Goal: Transaction & Acquisition: Purchase product/service

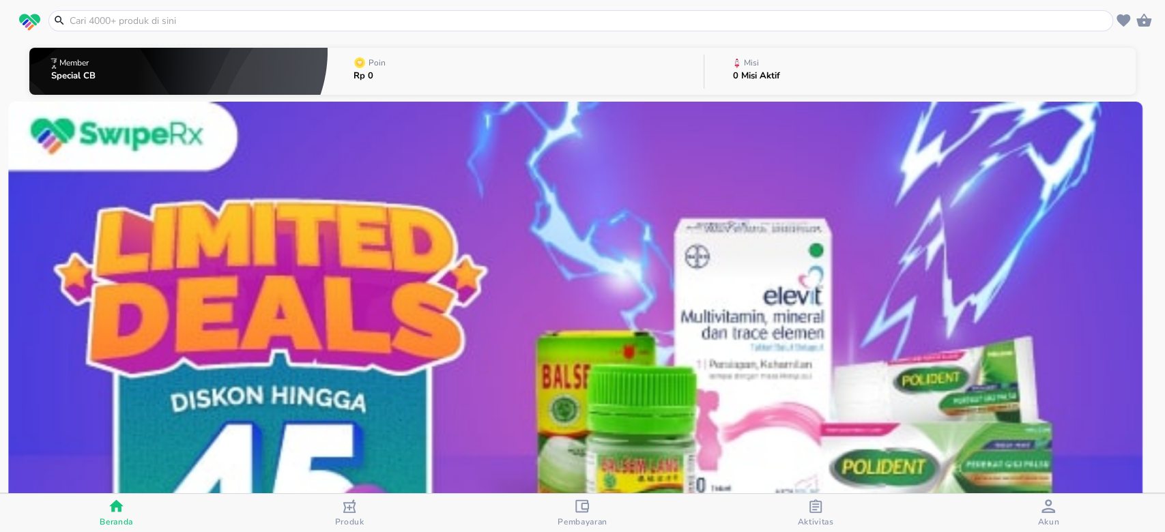
click at [460, 14] on input "text" at bounding box center [588, 21] width 1041 height 14
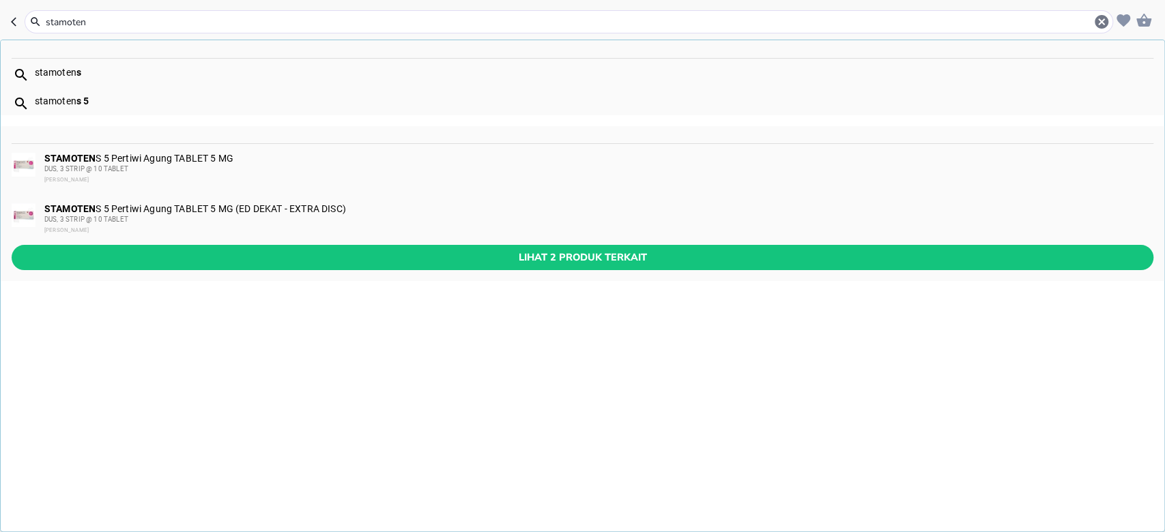
type input "stamoten"
click at [233, 162] on div "STAMOTEN S 5 Pertiwi Agung TABLET 5 MG DUS, 3 STRIP @ 10 TABLET PERTIWI AGUNG" at bounding box center [597, 169] width 1107 height 33
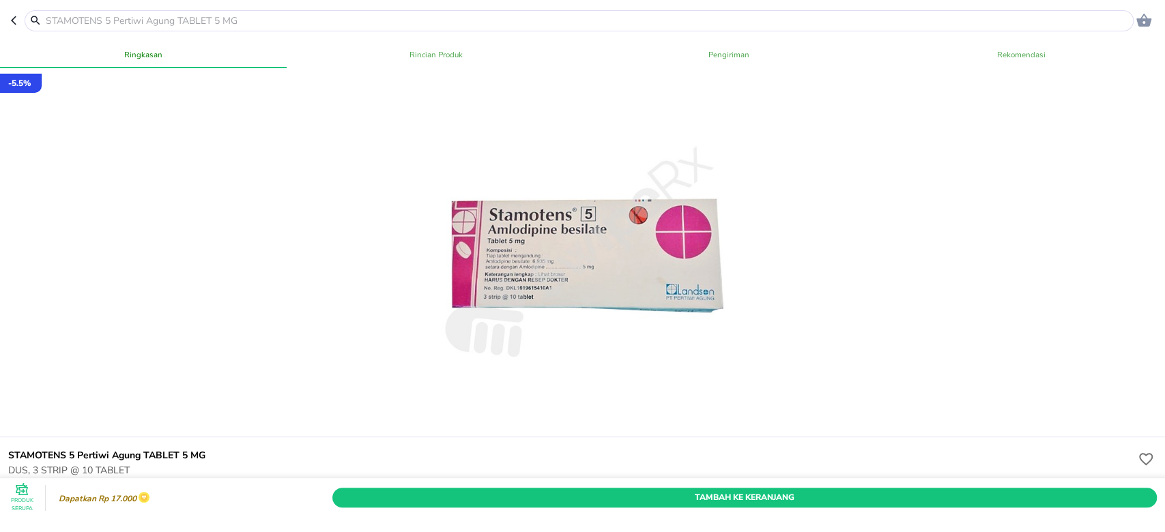
click at [14, 20] on icon "button" at bounding box center [16, 20] width 11 height 11
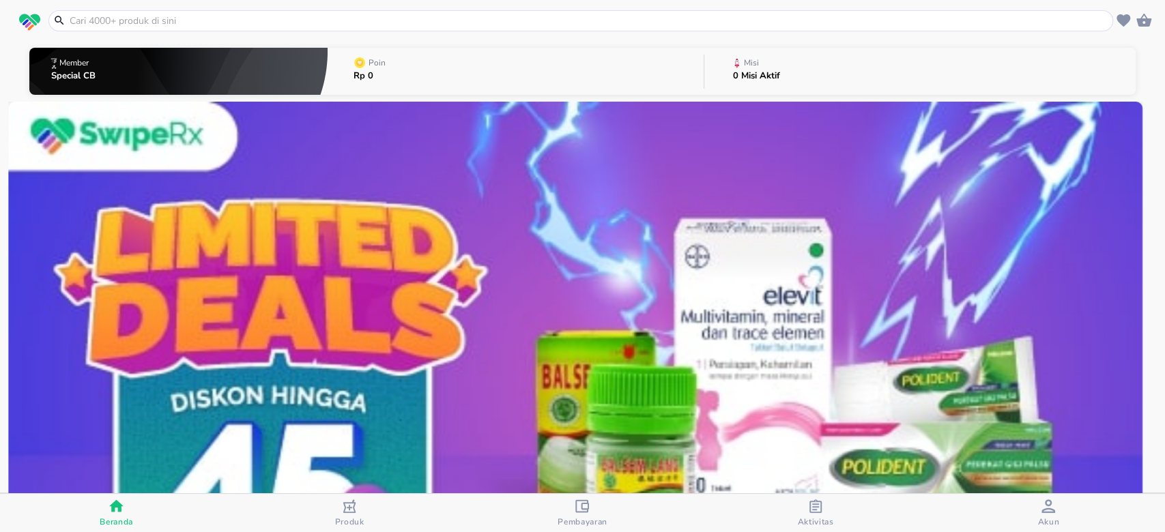
click at [355, 21] on input "text" at bounding box center [588, 21] width 1041 height 14
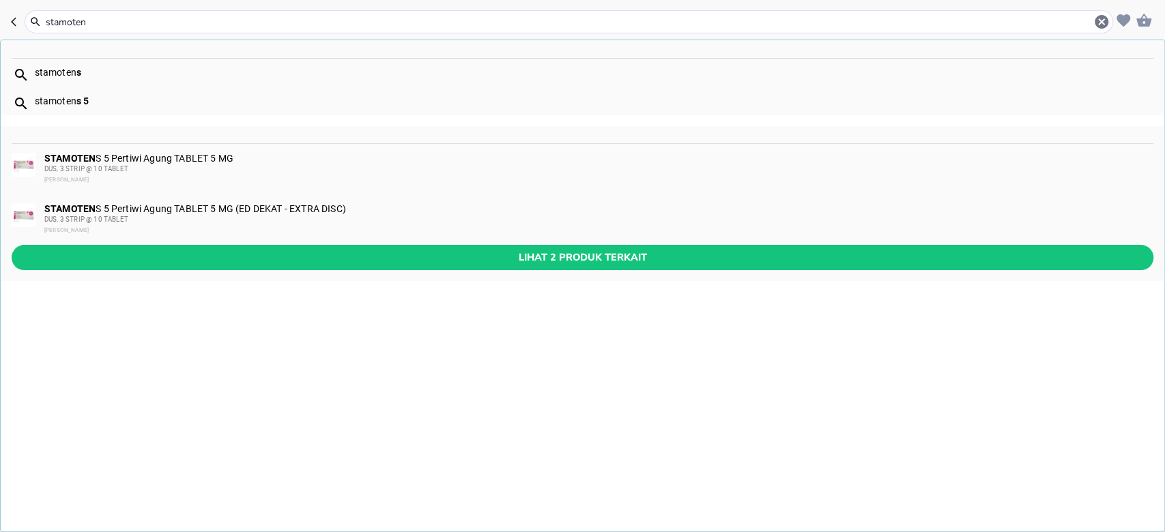
type input "stamoten"
click at [224, 217] on div "DUS, 3 STRIP @ 10 TABLET" at bounding box center [597, 219] width 1107 height 11
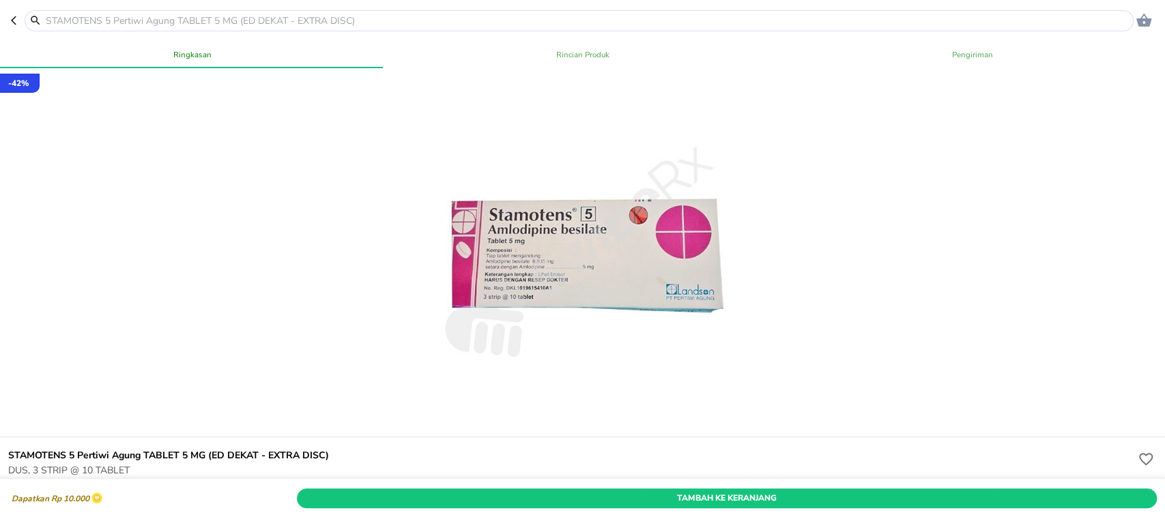
scroll to position [91, 0]
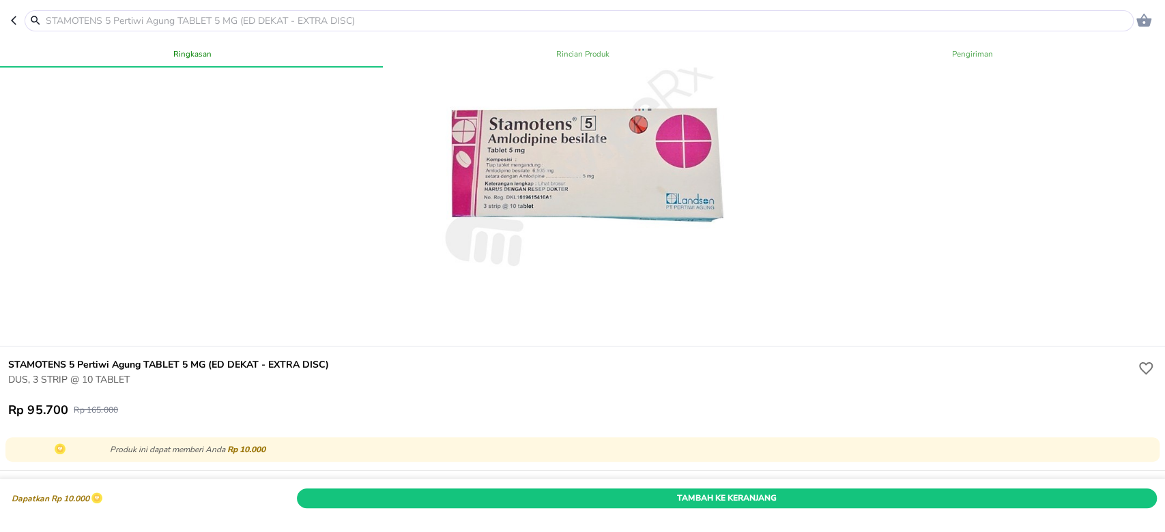
click at [178, 360] on h6 "STAMOTENS 5 Pertiwi Agung TABLET 5 MG (ED DEKAT - EXTRA DISC)" at bounding box center [571, 365] width 1126 height 15
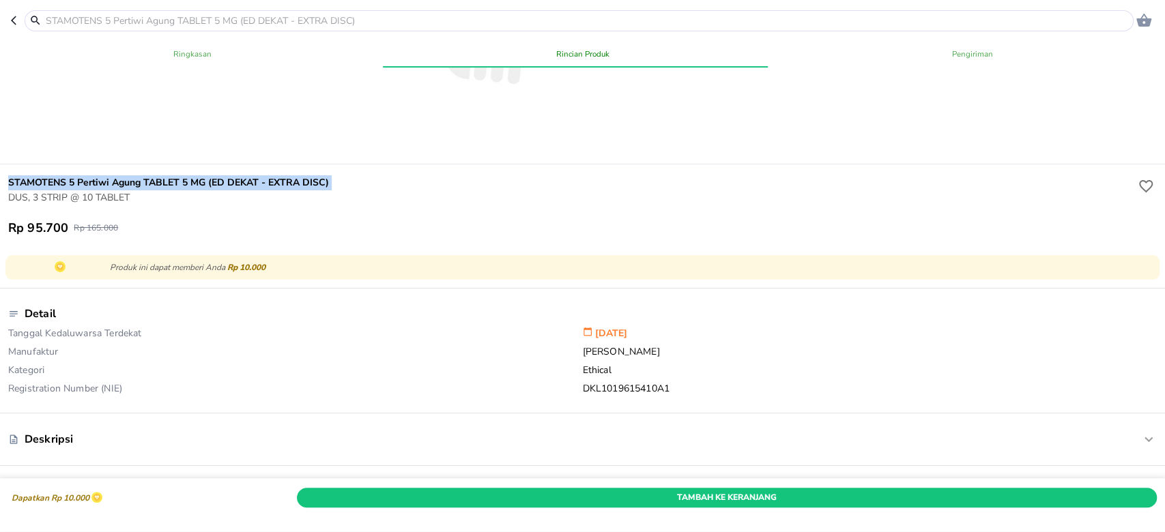
scroll to position [0, 0]
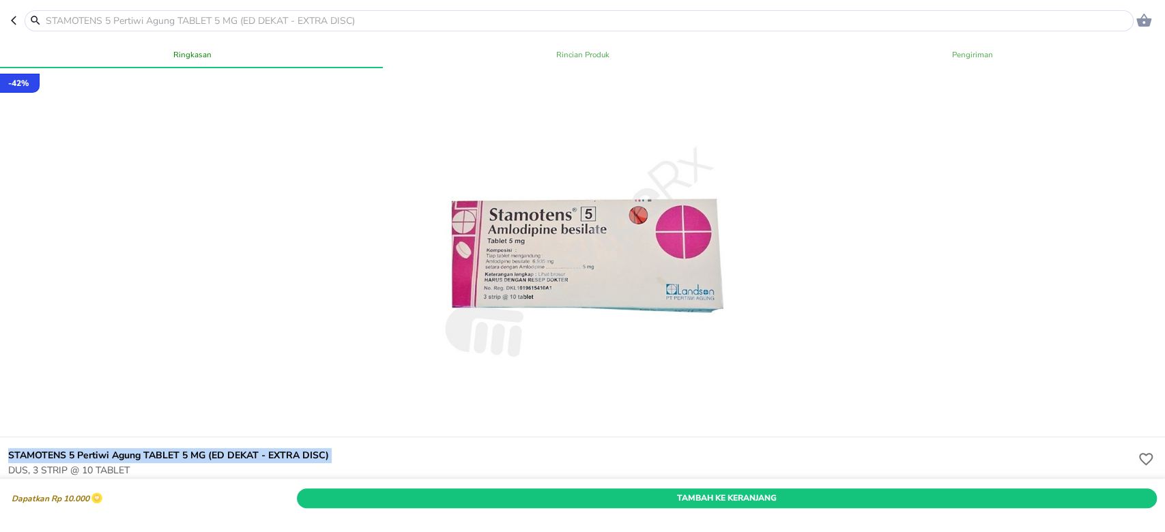
copy h6 "STAMOTENS 5 Pertiwi Agung TABLET 5 MG (ED DEKAT - EXTRA DISC)"
